Goal: Task Accomplishment & Management: Use online tool/utility

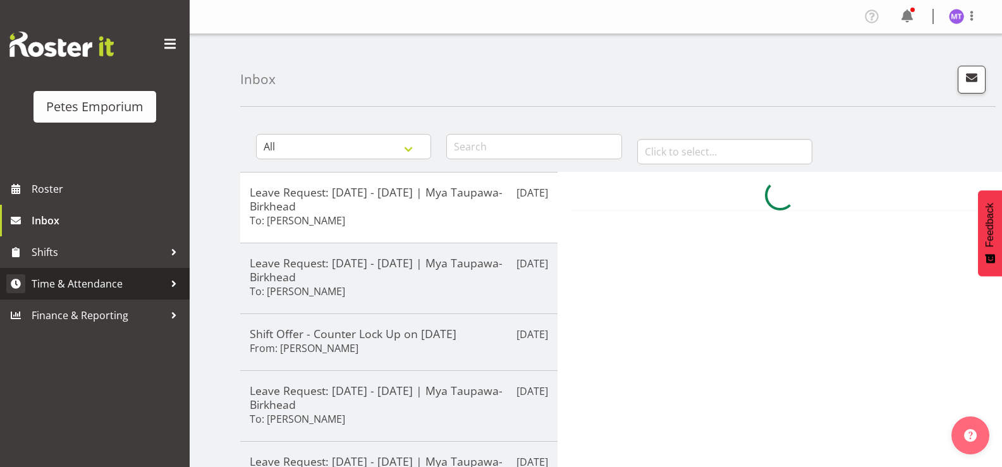
click at [110, 276] on span "Time & Attendance" at bounding box center [98, 283] width 133 height 19
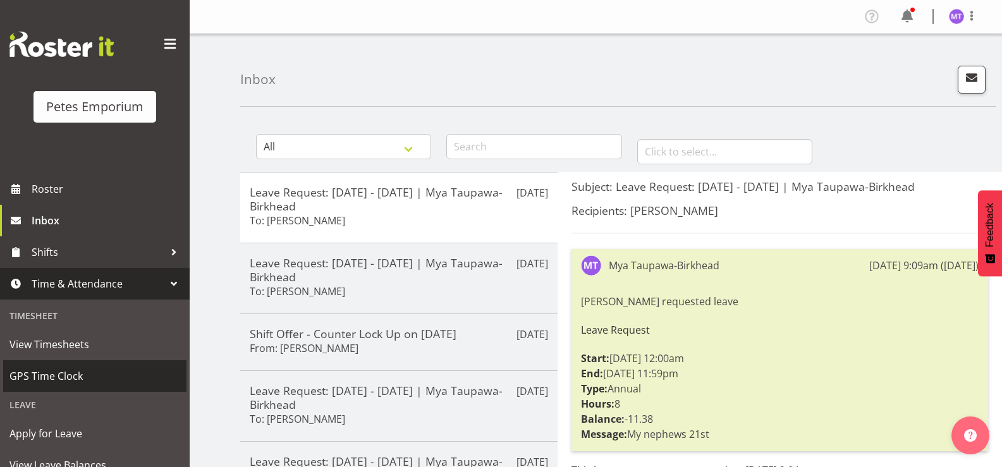
click at [85, 380] on span "GPS Time Clock" at bounding box center [94, 376] width 171 height 19
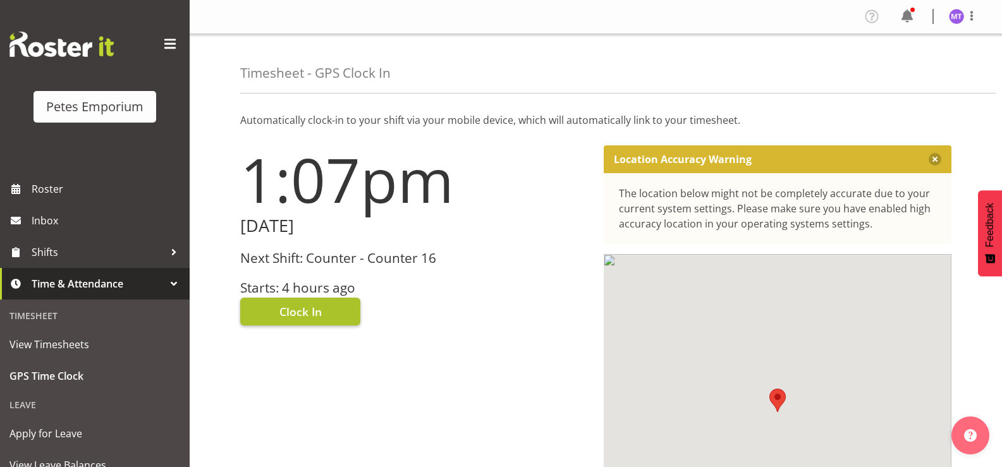
click at [294, 308] on span "Clock In" at bounding box center [300, 311] width 42 height 16
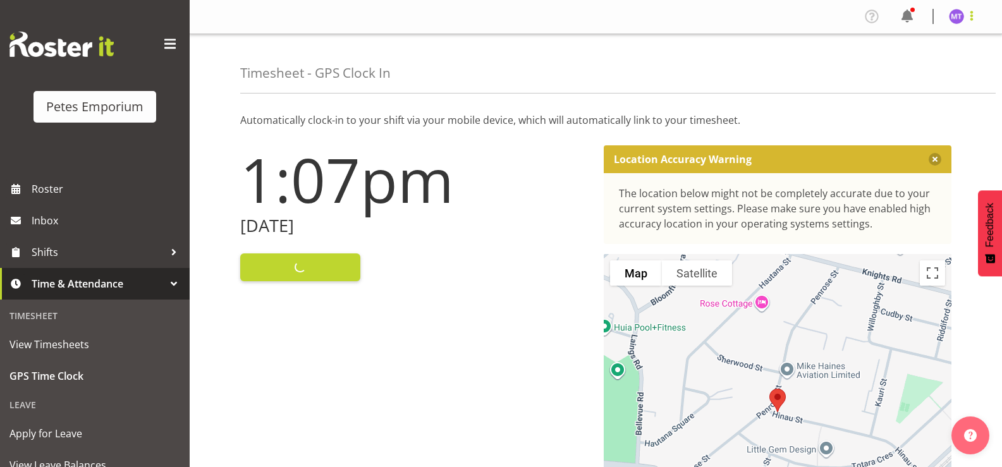
click at [975, 16] on span at bounding box center [971, 15] width 15 height 15
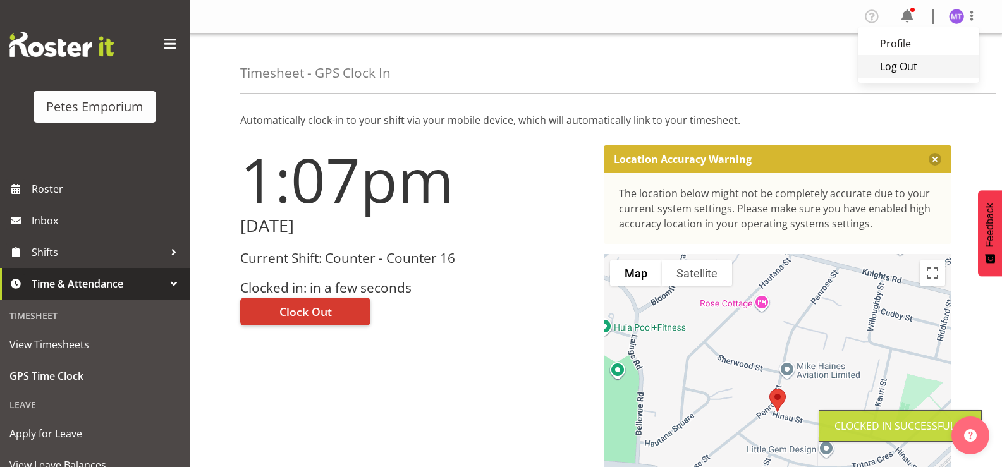
click at [927, 73] on link "Log Out" at bounding box center [918, 66] width 121 height 23
